Goal: Task Accomplishment & Management: Use online tool/utility

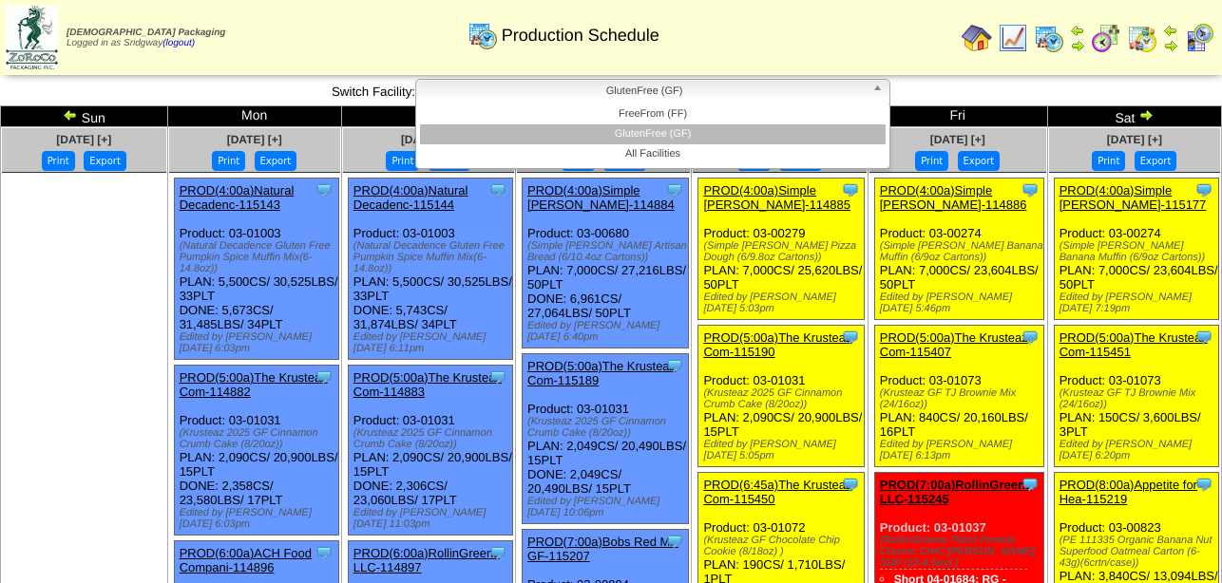
click at [881, 96] on b at bounding box center [880, 92] width 17 height 25
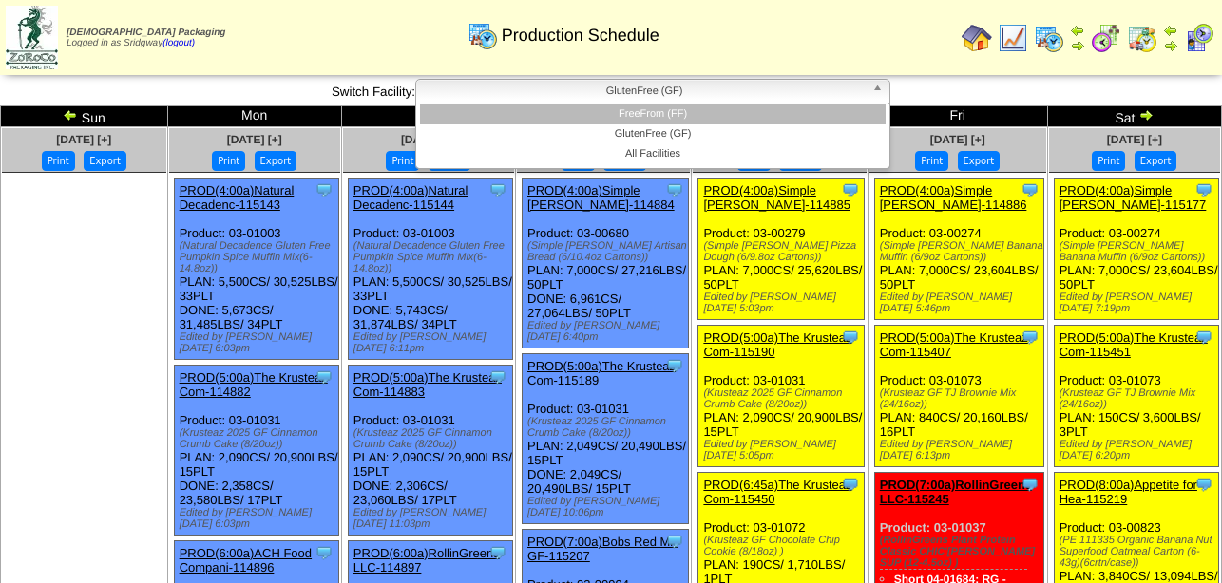
click at [781, 108] on li "FreeFrom (FF)" at bounding box center [653, 115] width 466 height 20
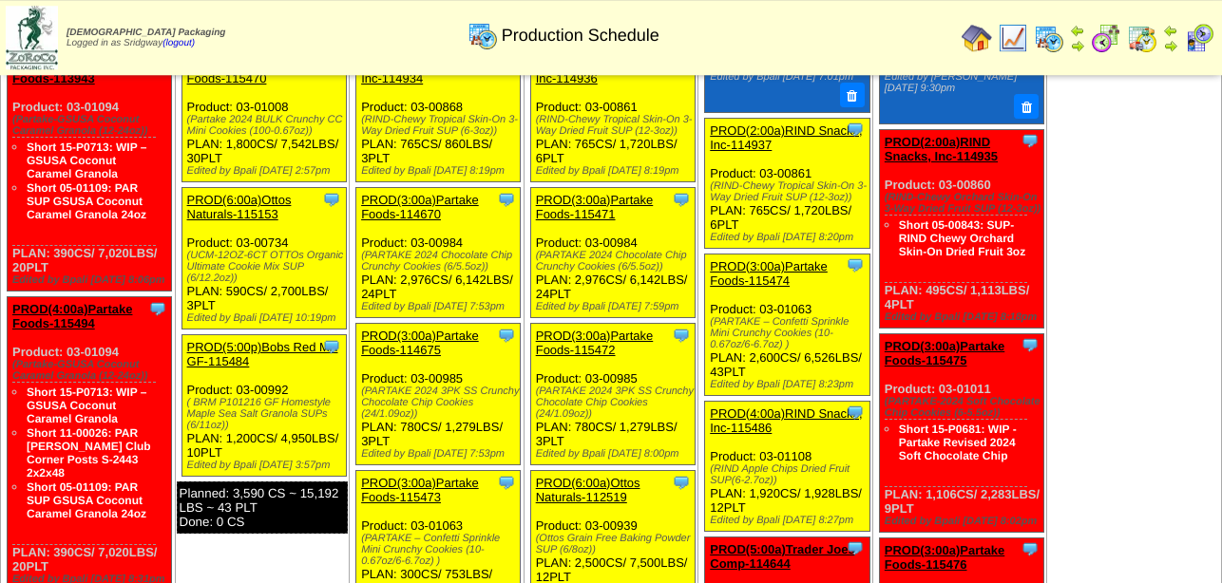
scroll to position [1066, 0]
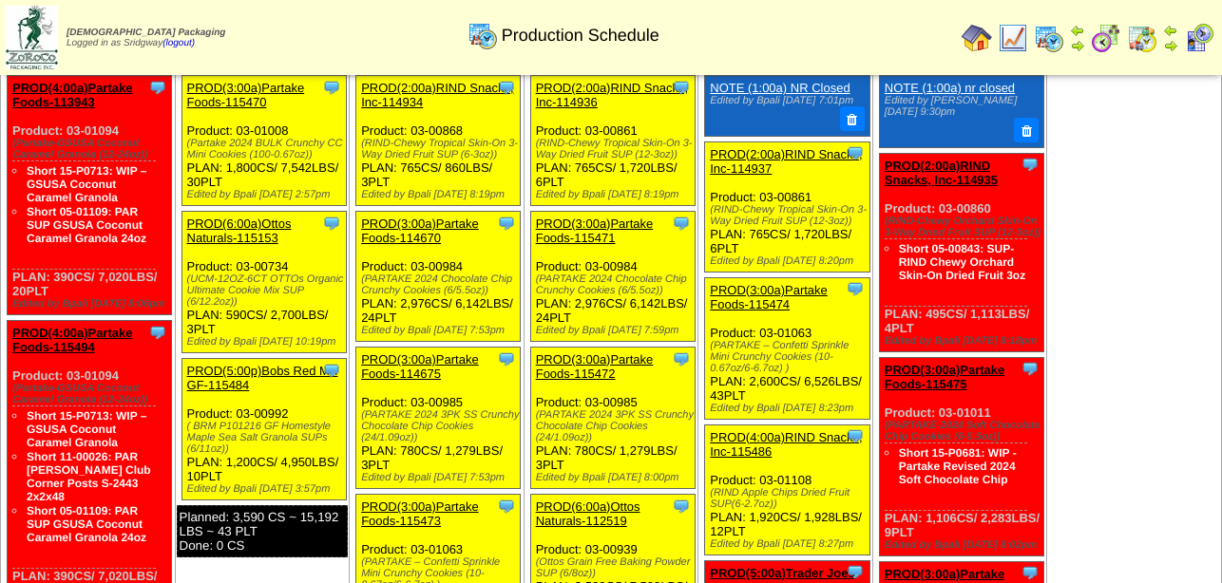
click at [259, 107] on link "PROD(3:00a)Partake Foods-115470" at bounding box center [246, 95] width 118 height 29
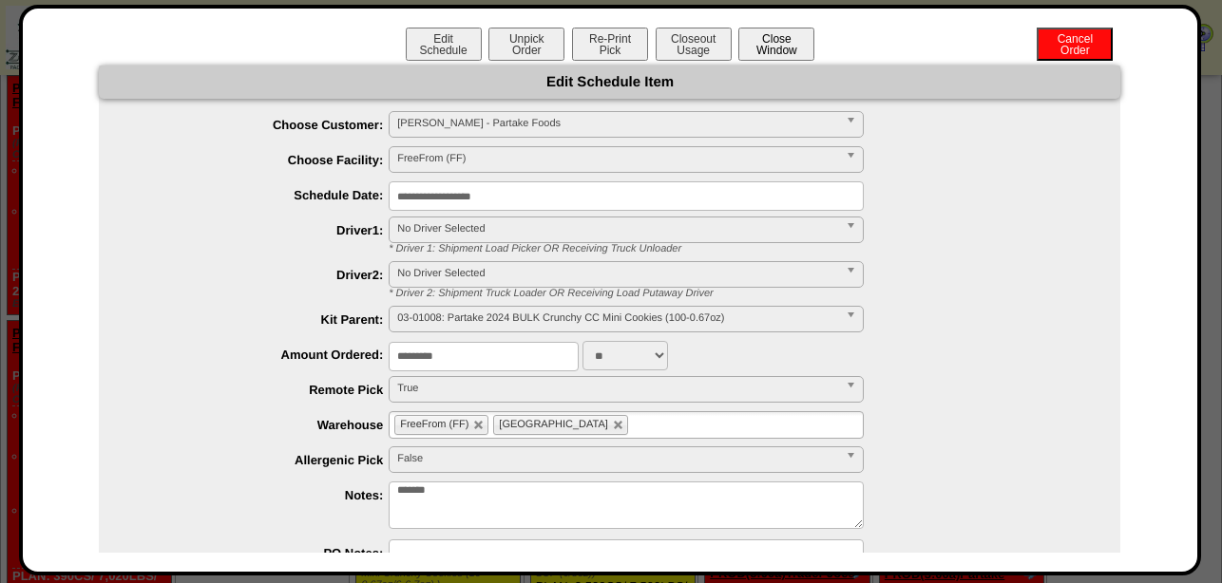
click at [765, 45] on button "Close Window" at bounding box center [776, 44] width 76 height 33
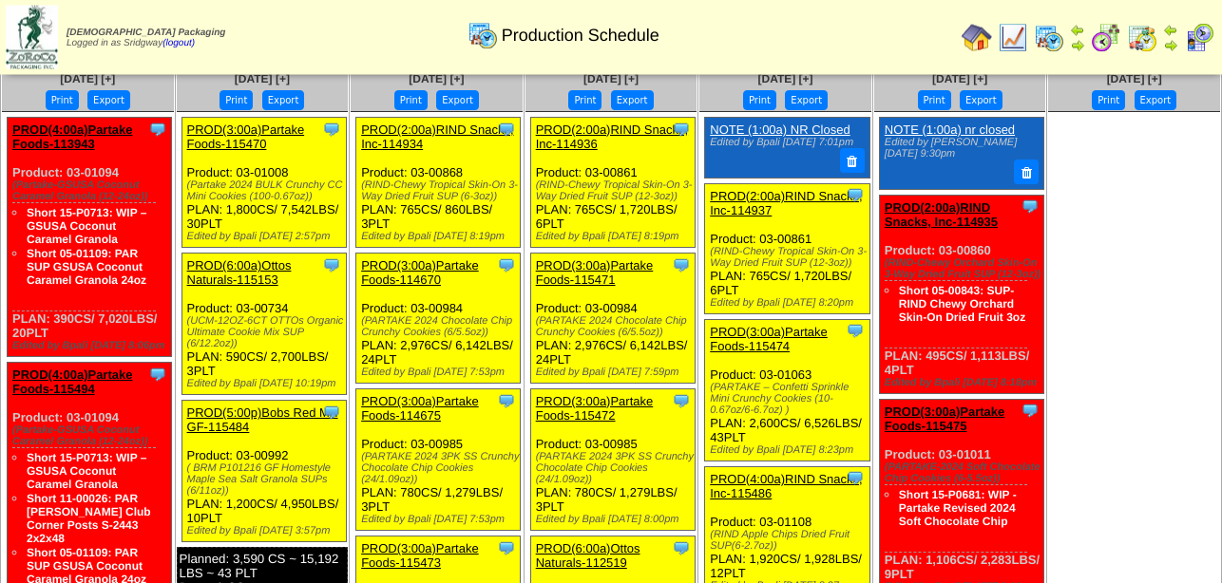
scroll to position [992, 0]
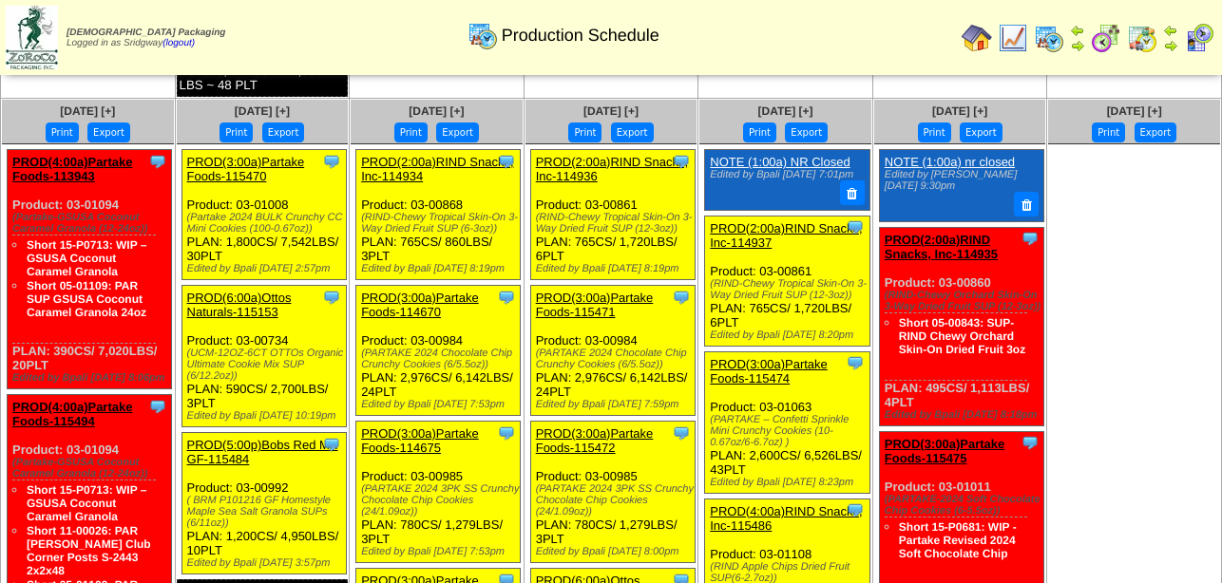
click at [1103, 36] on img at bounding box center [1106, 38] width 30 height 30
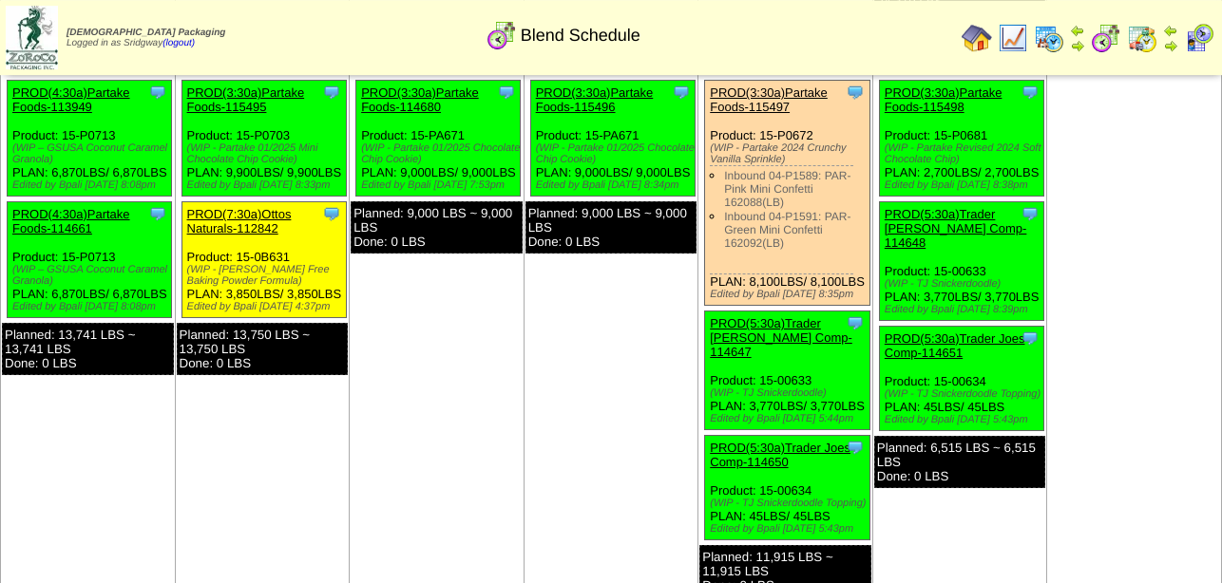
scroll to position [775, 0]
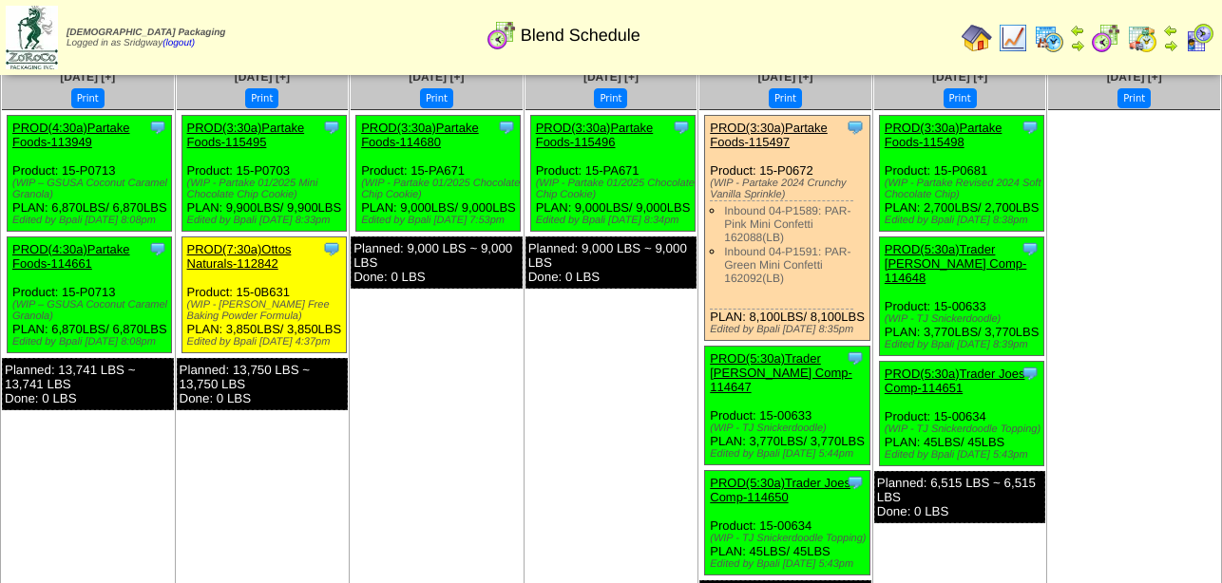
click at [974, 33] on img at bounding box center [977, 38] width 30 height 30
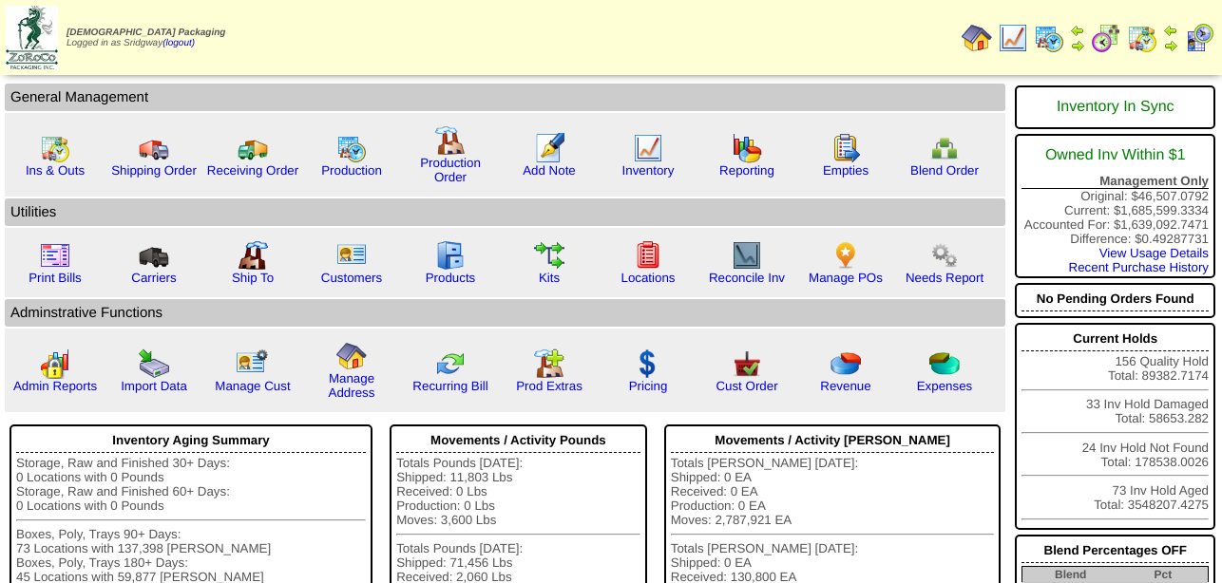
click at [1055, 34] on img at bounding box center [1049, 38] width 30 height 30
click at [1054, 34] on img at bounding box center [1049, 38] width 30 height 30
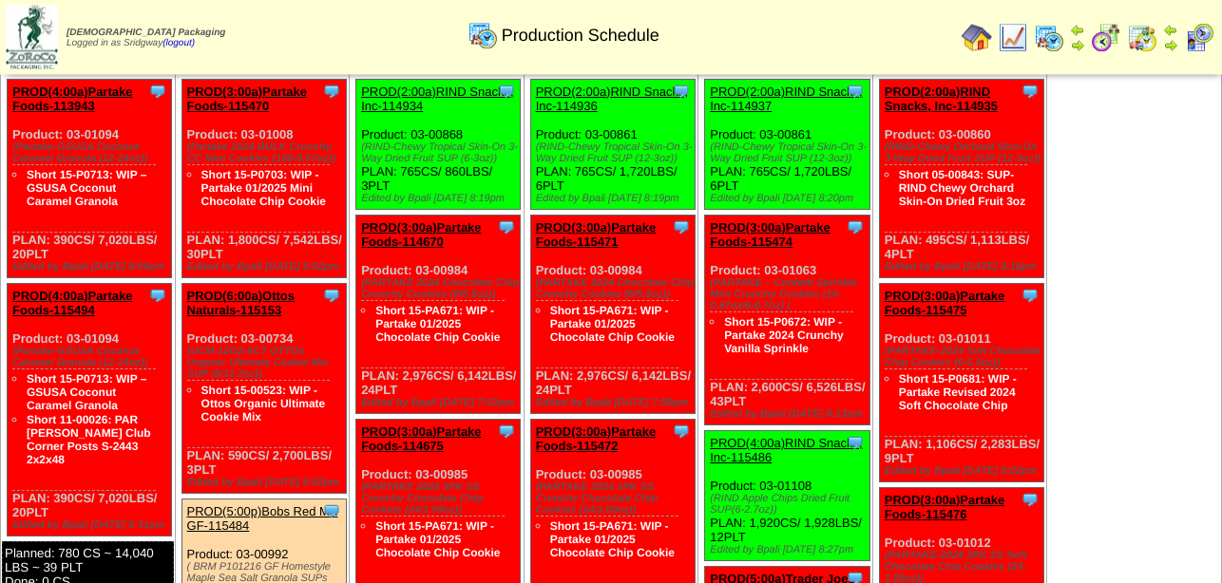
scroll to position [1066, 0]
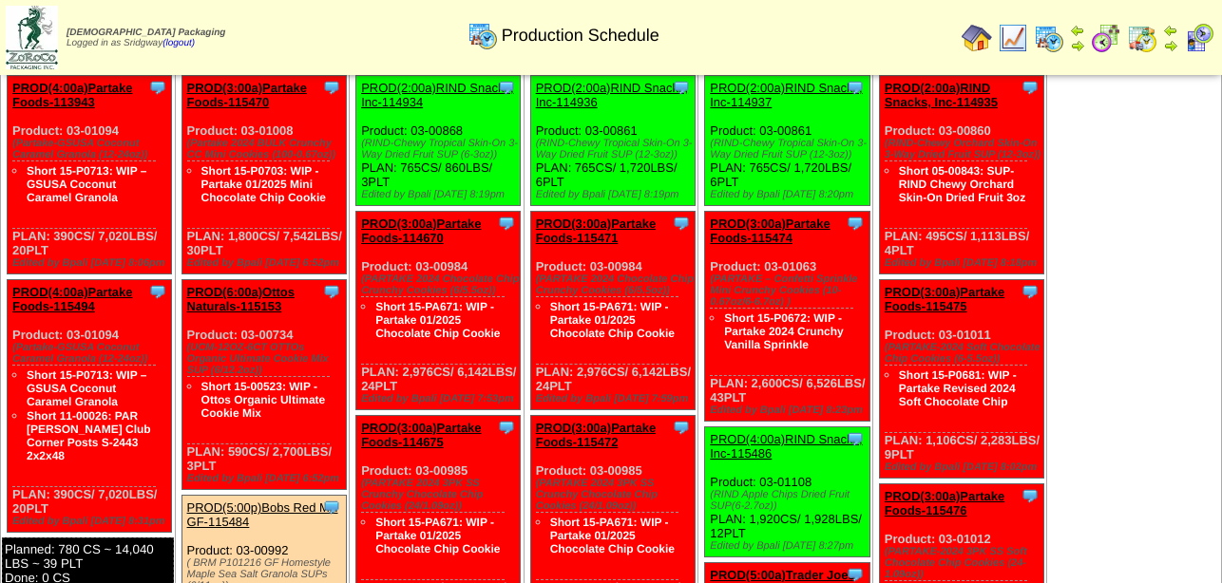
drag, startPoint x: 296, startPoint y: 147, endPoint x: 243, endPoint y: 153, distance: 53.5
click at [243, 153] on div "Clone Item PROD(3:00a)Partake Foods-115470 Partake Foods ScheduleID: 115470 754…" at bounding box center [263, 175] width 164 height 199
copy div "03-01008"
click at [267, 104] on link "PROD(3:00a)Partake Foods-115470" at bounding box center [247, 95] width 120 height 29
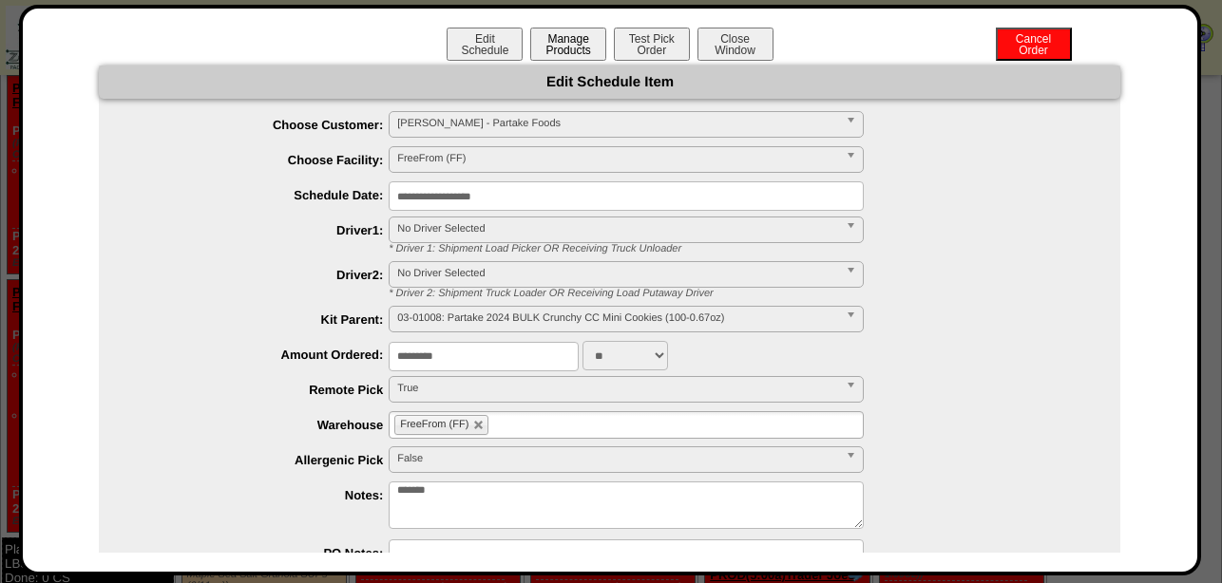
click at [569, 44] on button "Manage Products" at bounding box center [568, 44] width 76 height 33
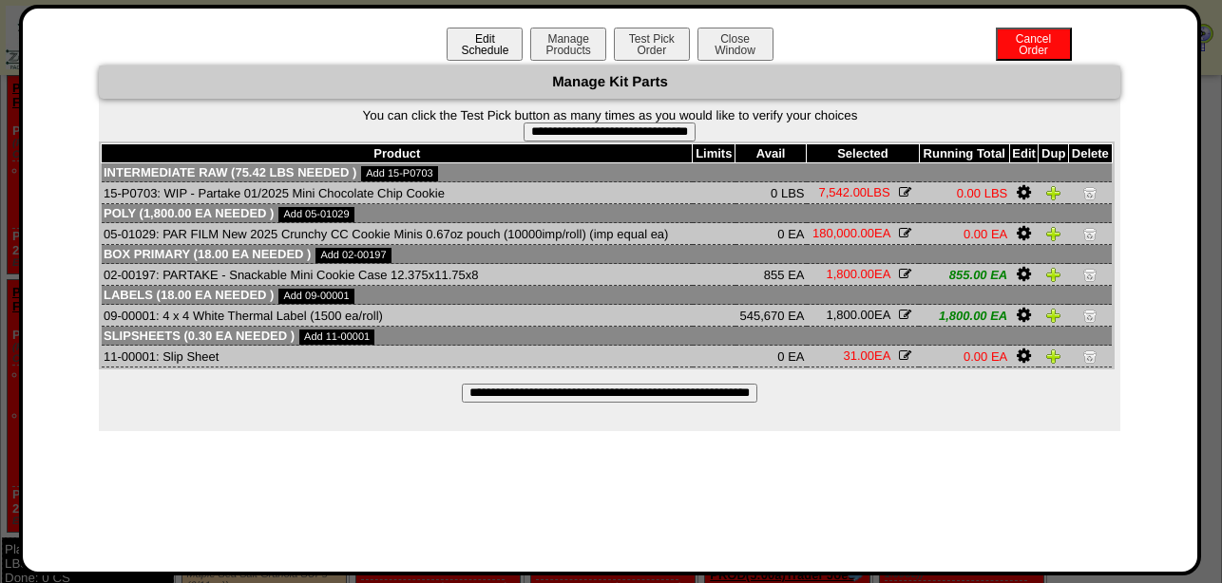
click at [493, 40] on button "Edit Schedule" at bounding box center [485, 44] width 76 height 33
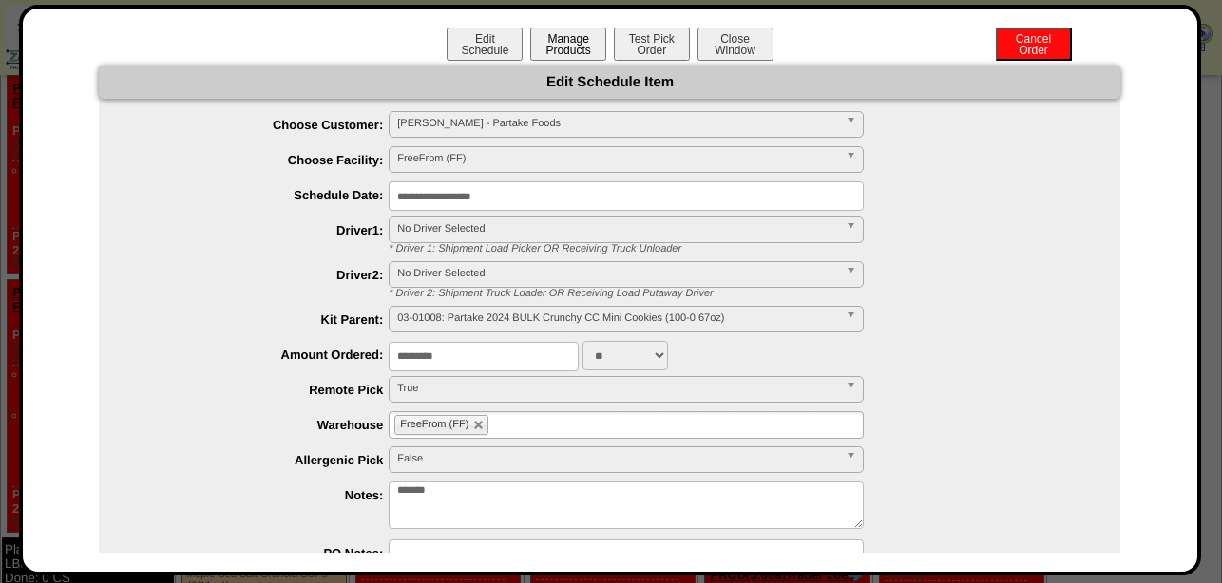
click at [581, 46] on button "Manage Products" at bounding box center [568, 44] width 76 height 33
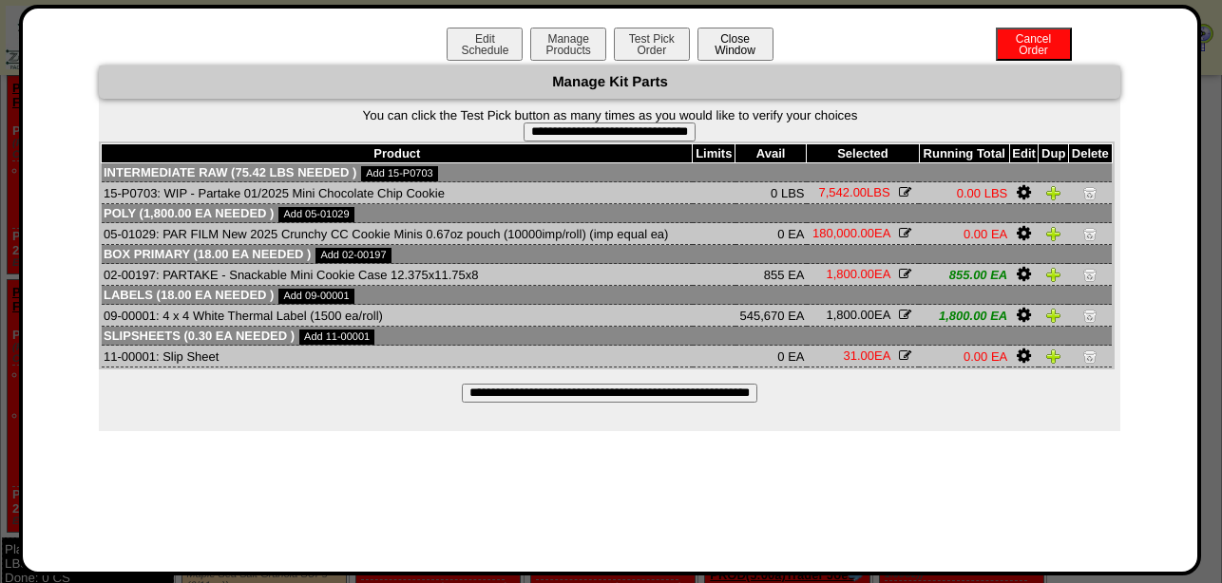
click at [753, 47] on button "Close Window" at bounding box center [735, 44] width 76 height 33
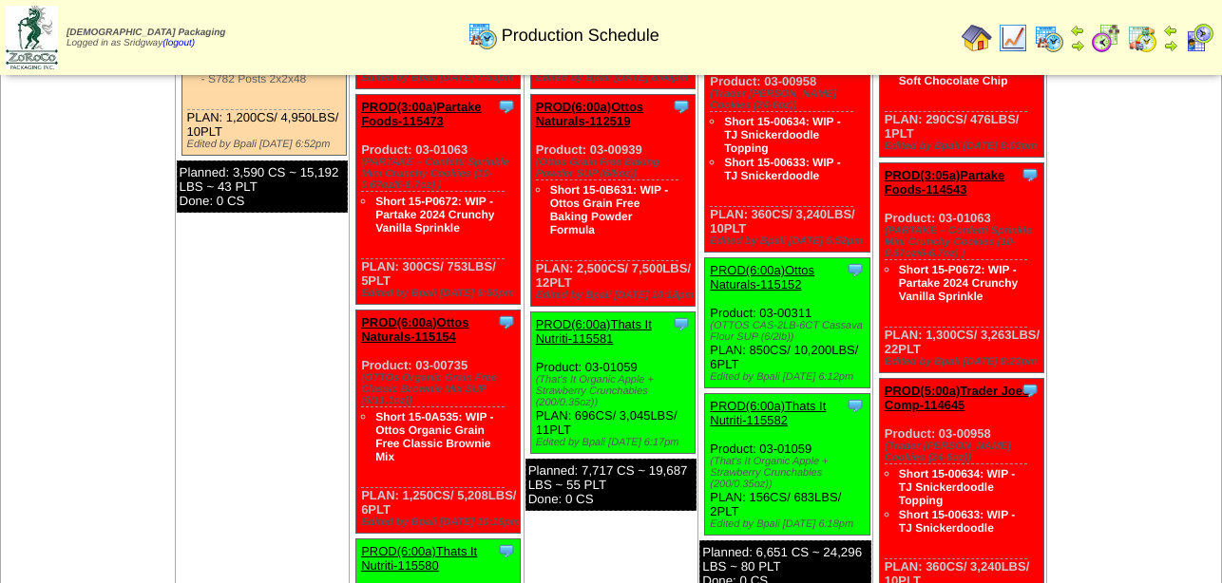
scroll to position [925, 0]
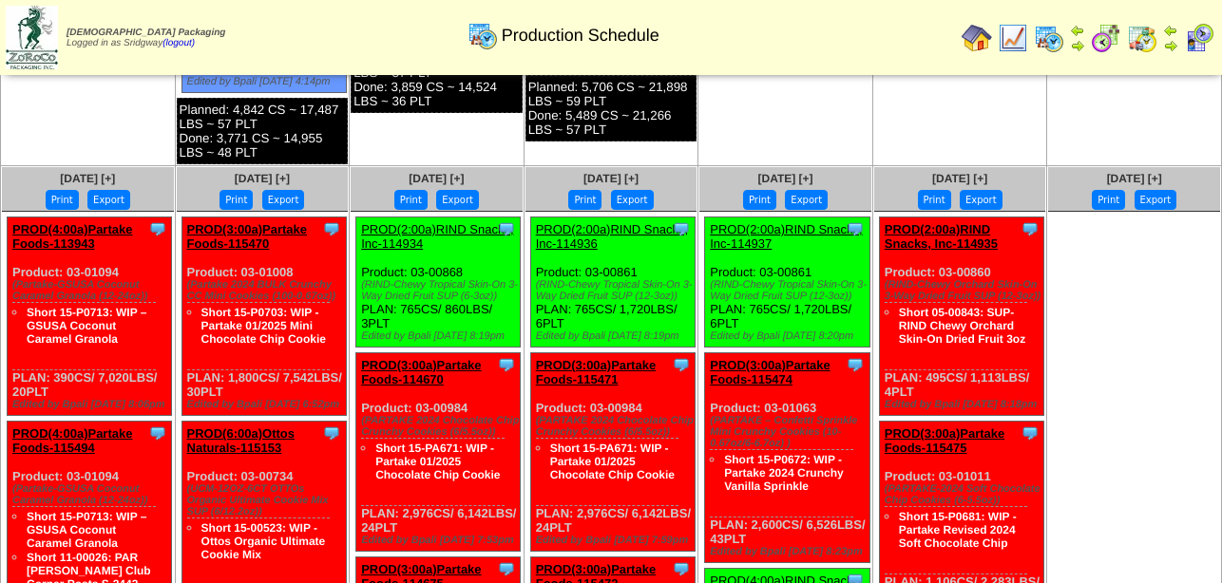
click at [1101, 31] on img at bounding box center [1106, 38] width 30 height 30
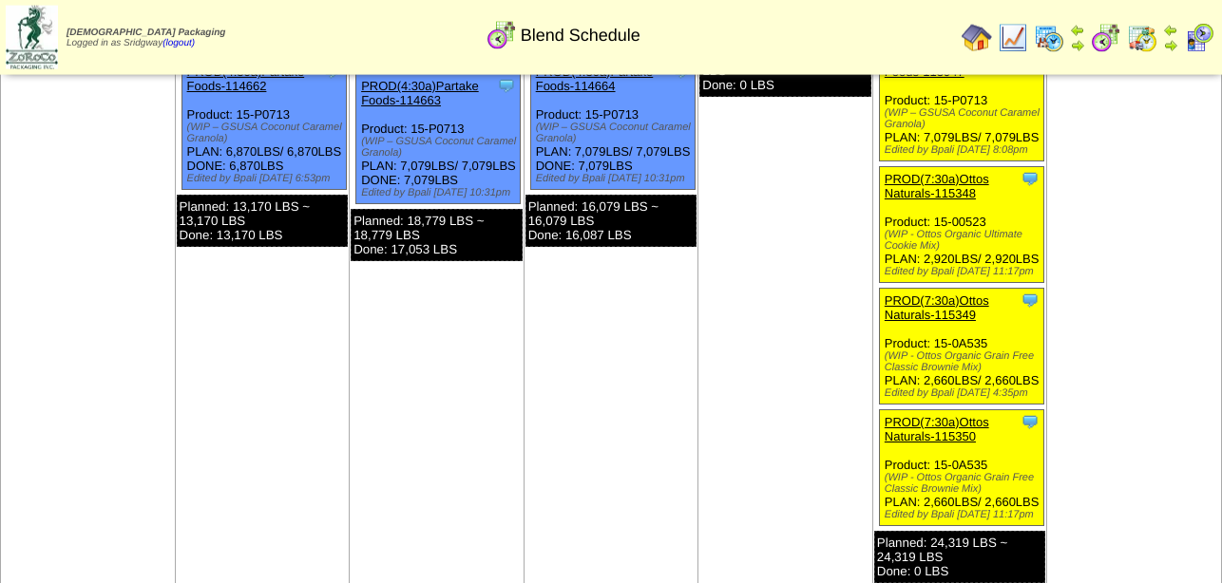
scroll to position [194, 0]
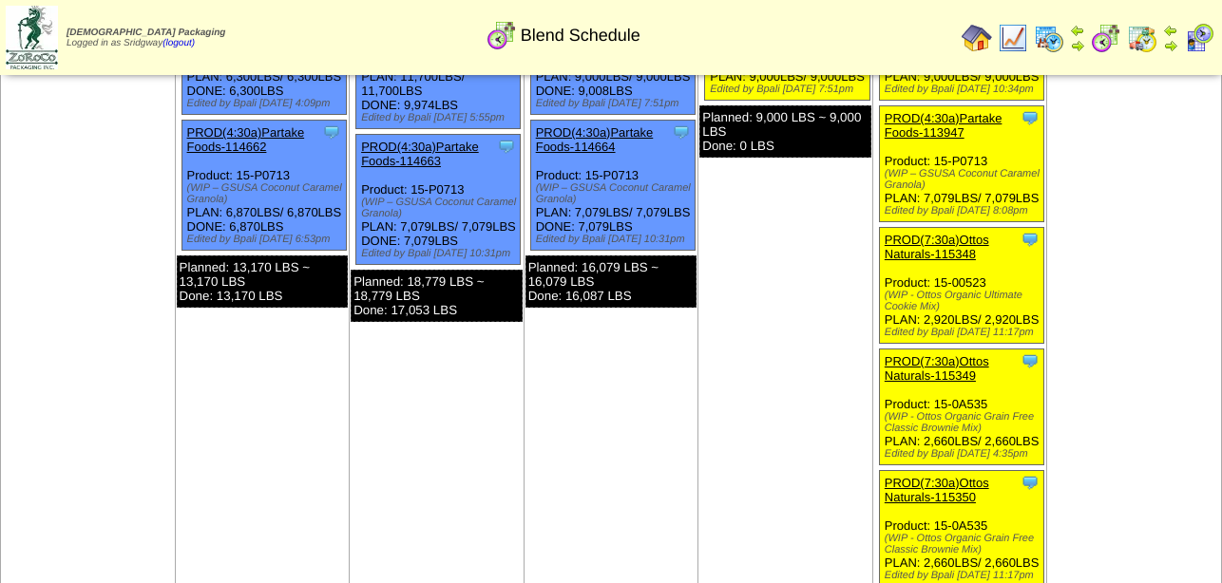
click at [1045, 32] on img at bounding box center [1049, 38] width 30 height 30
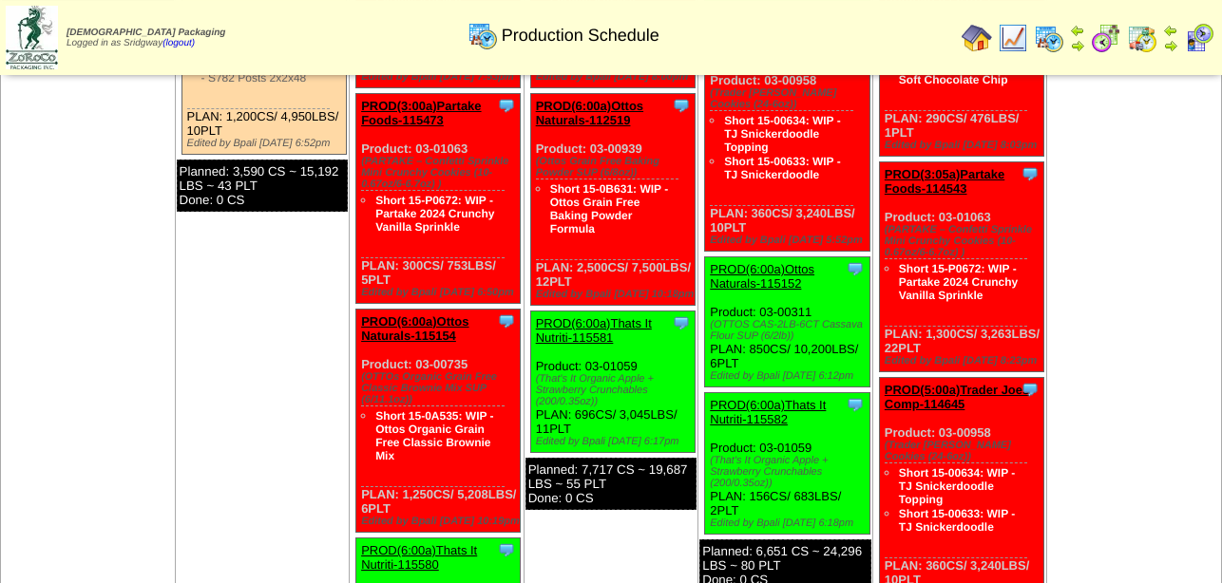
scroll to position [1648, 0]
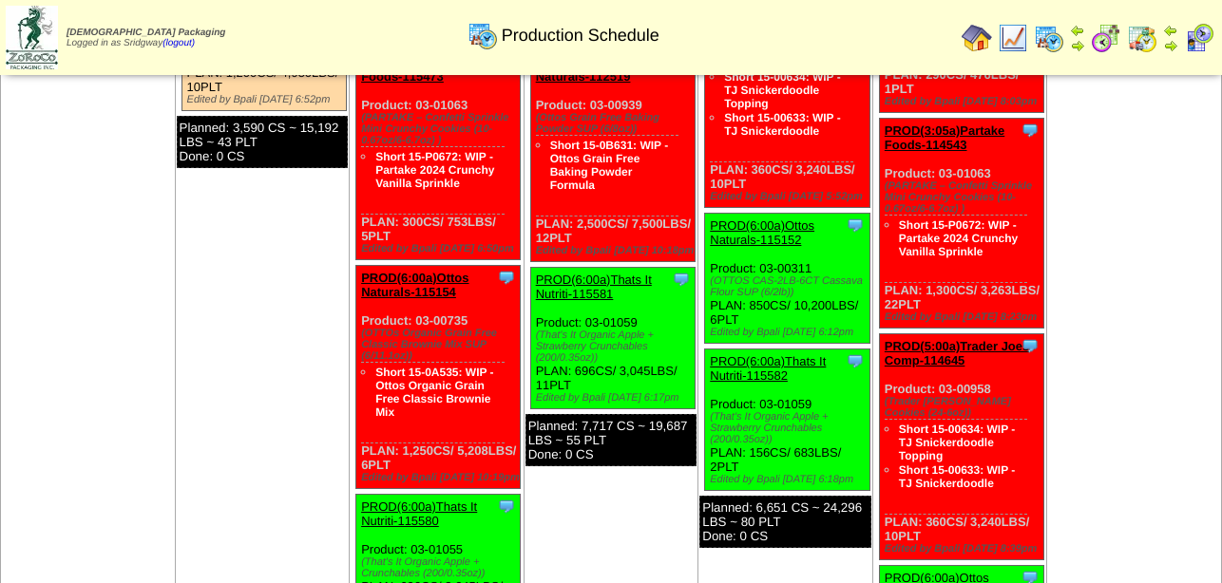
click at [1105, 31] on img at bounding box center [1106, 38] width 30 height 30
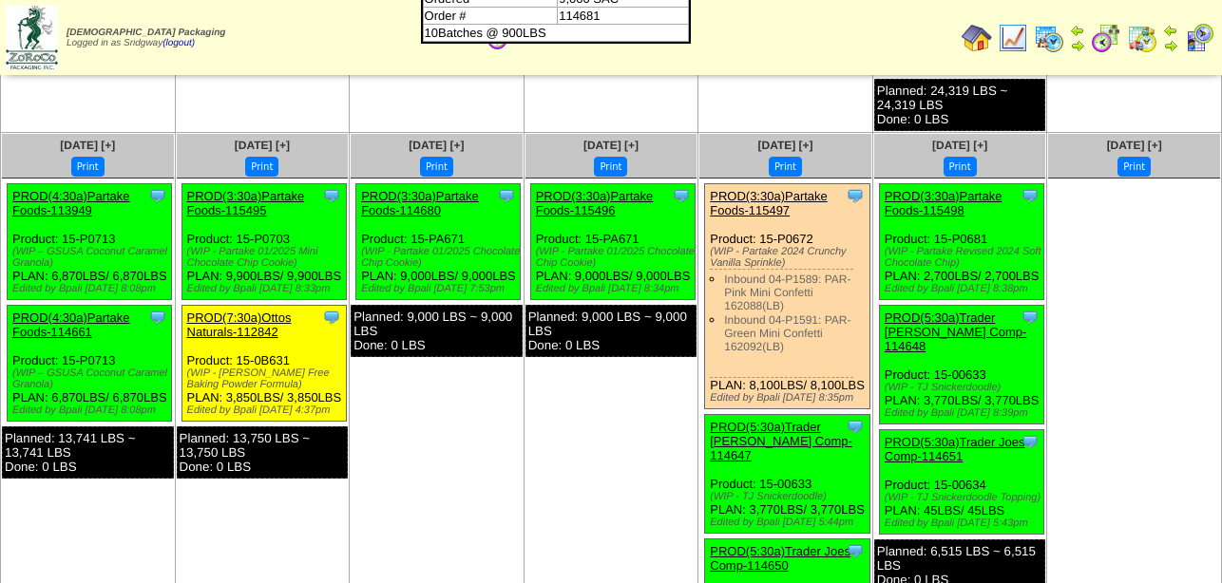
scroll to position [678, 0]
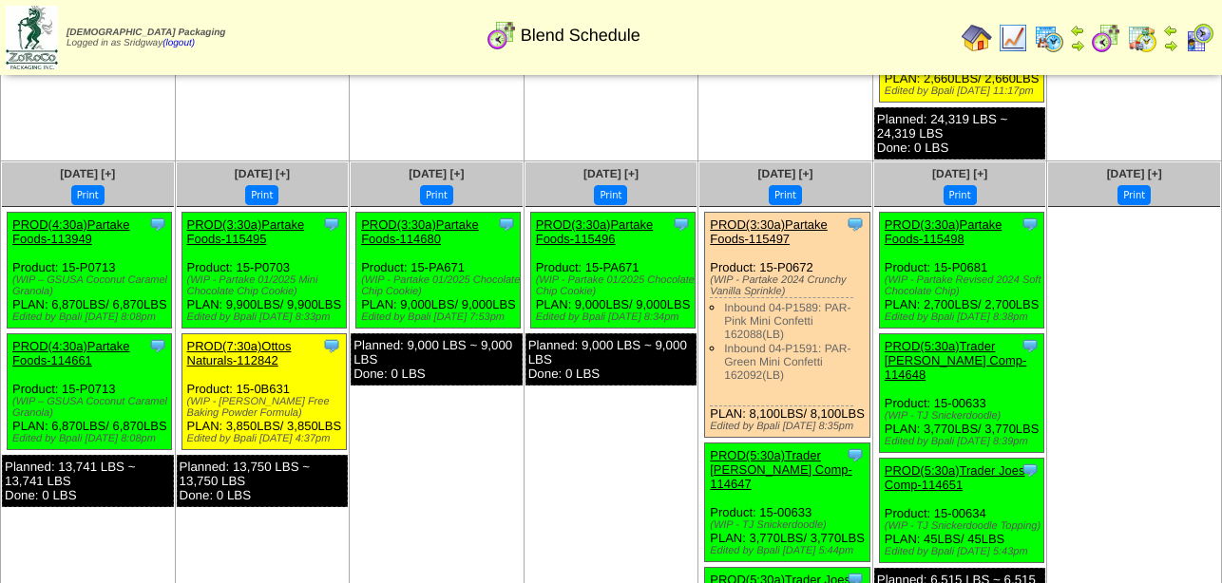
click at [803, 224] on link "PROD(3:30a)Partake Foods-115497" at bounding box center [769, 232] width 118 height 29
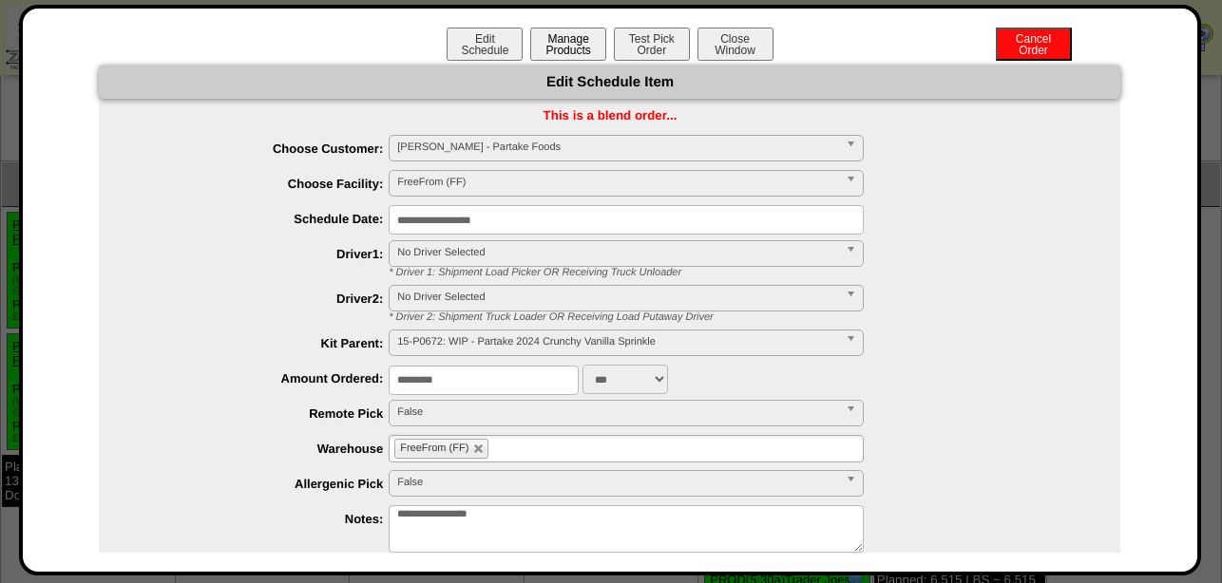
click at [580, 48] on button "Manage Products" at bounding box center [568, 44] width 76 height 33
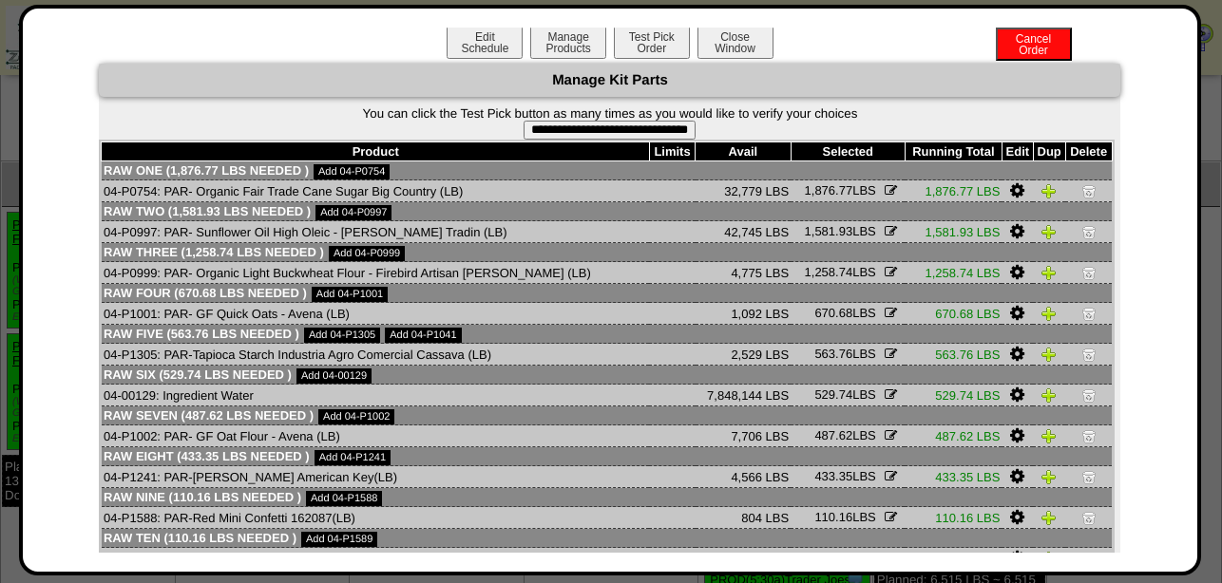
scroll to position [0, 0]
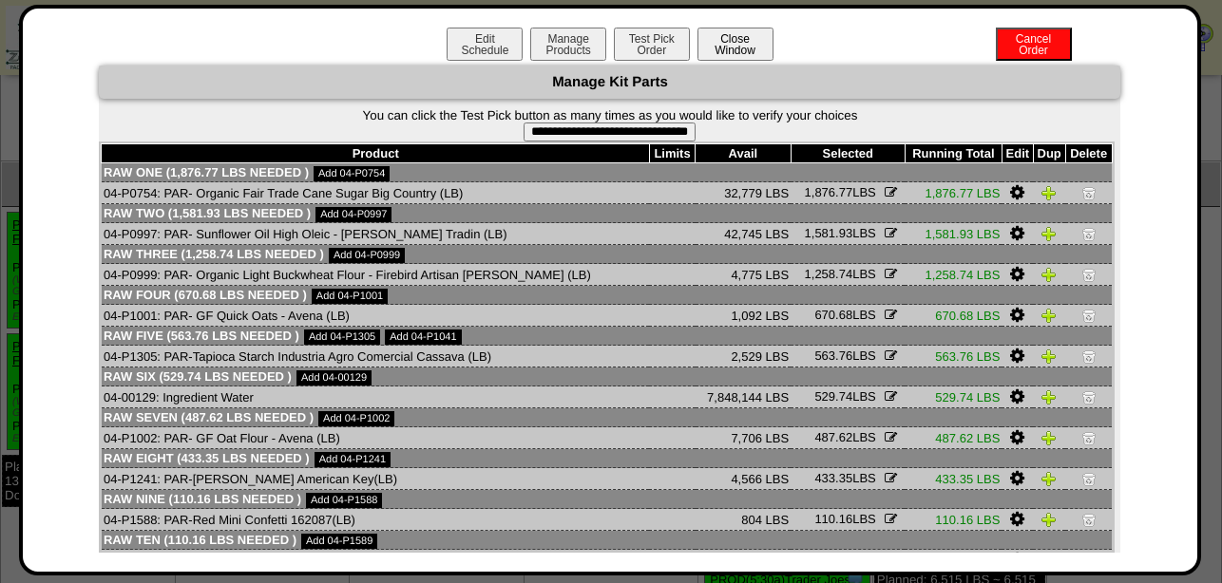
click at [739, 51] on button "Close Window" at bounding box center [735, 44] width 76 height 33
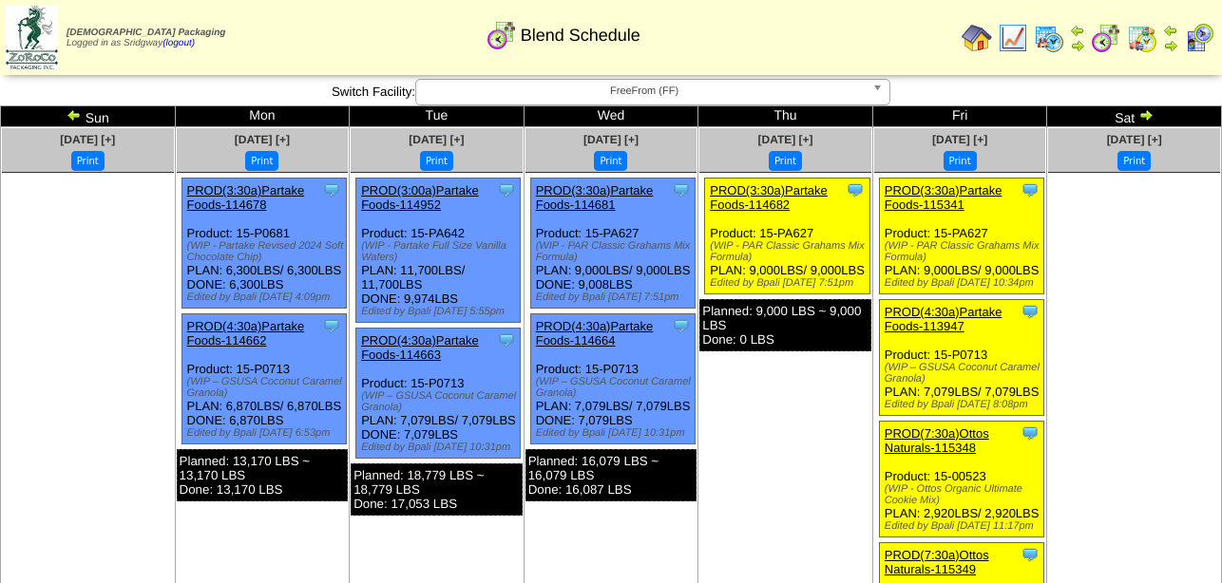
click at [1050, 30] on img at bounding box center [1049, 38] width 30 height 30
